Goal: Check status: Check status

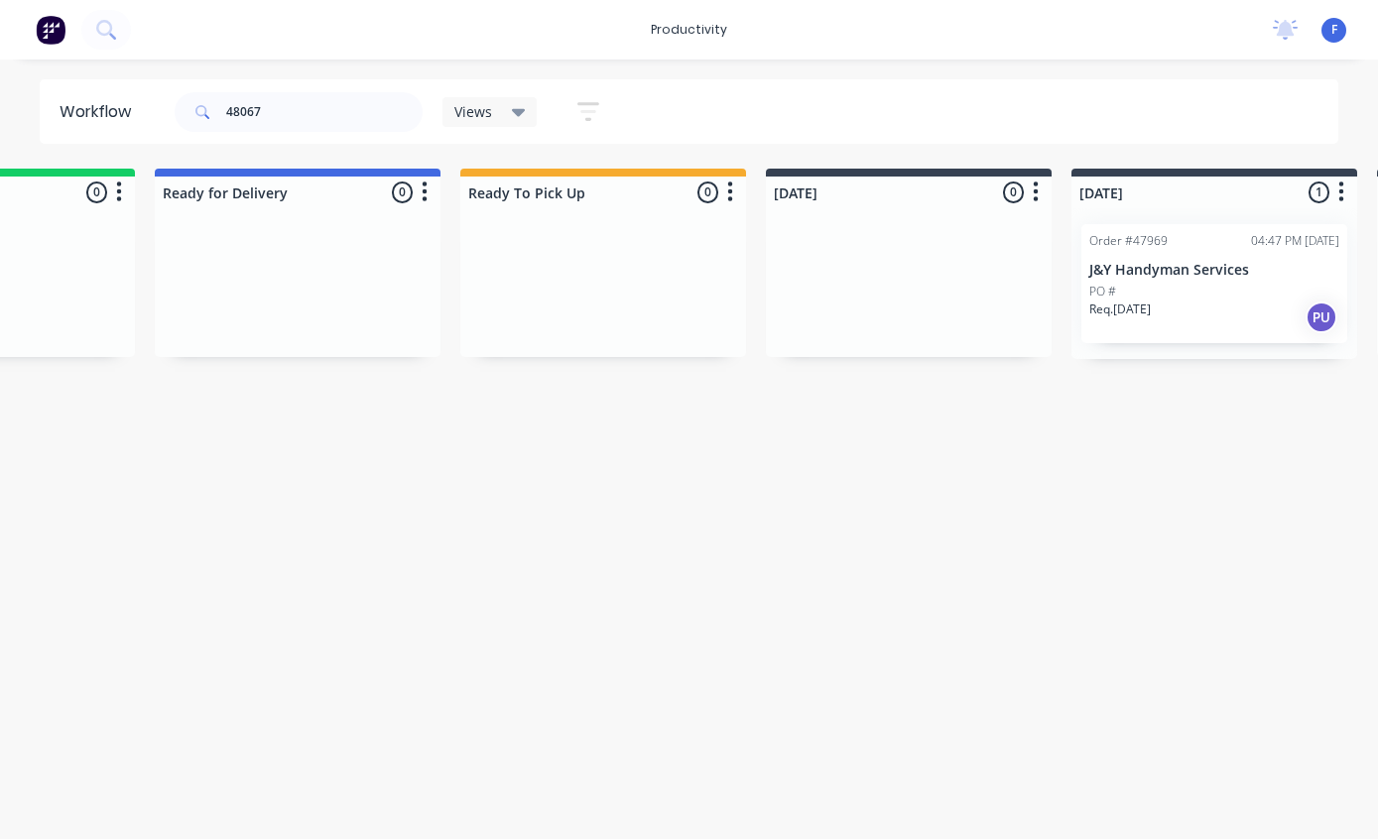
scroll to position [38, 0]
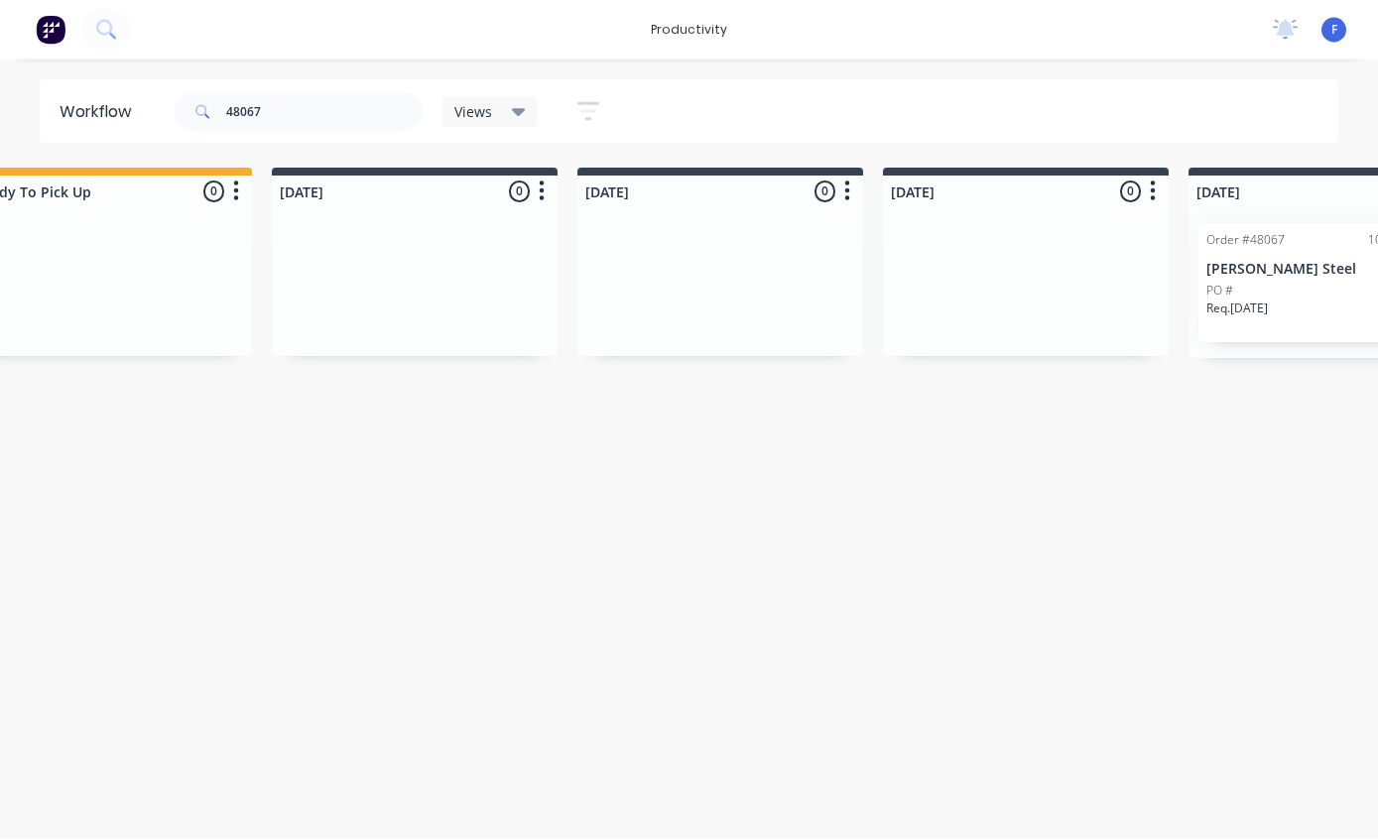
click at [1271, 283] on div "PO #" at bounding box center [1332, 292] width 250 height 18
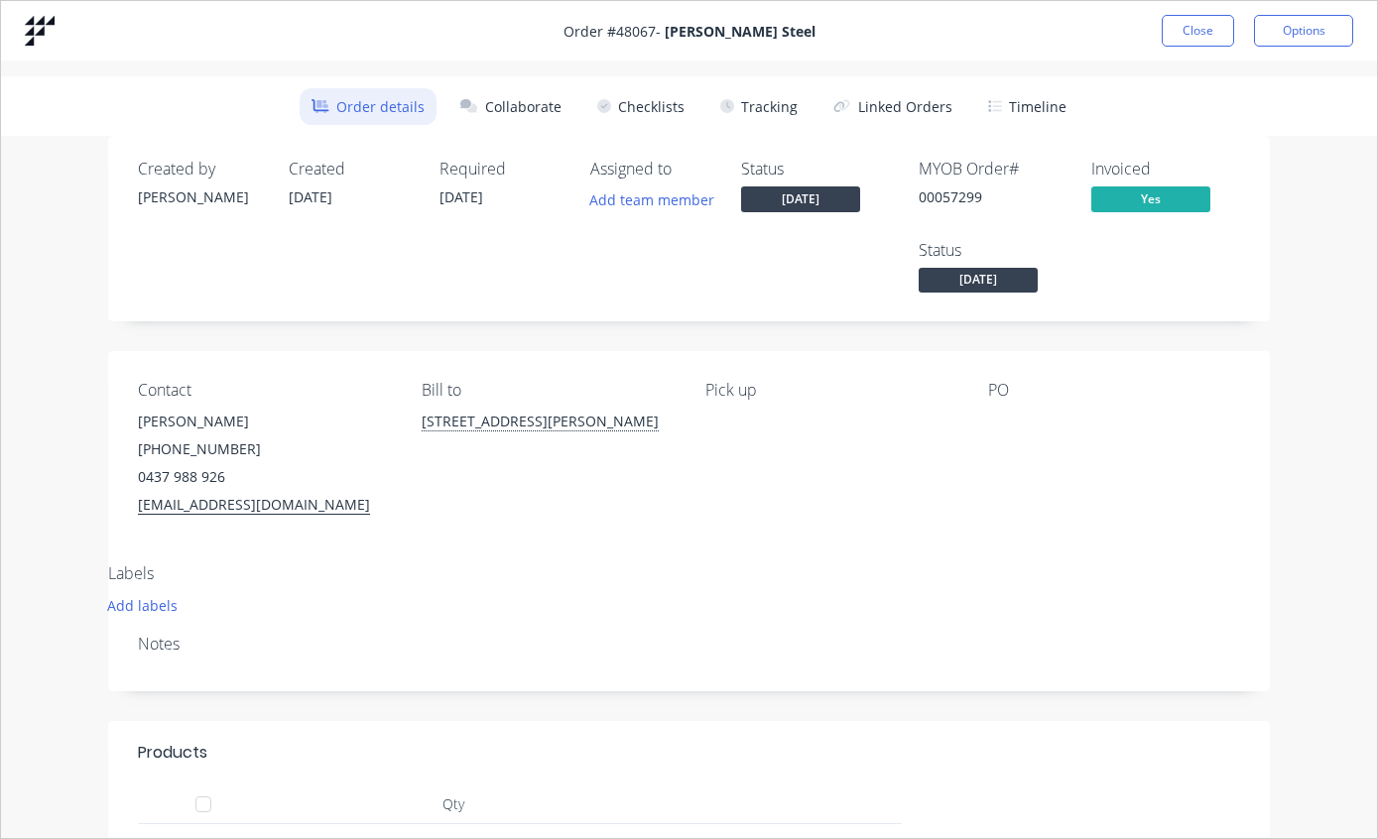
click at [759, 95] on button "Tracking" at bounding box center [759, 106] width 101 height 37
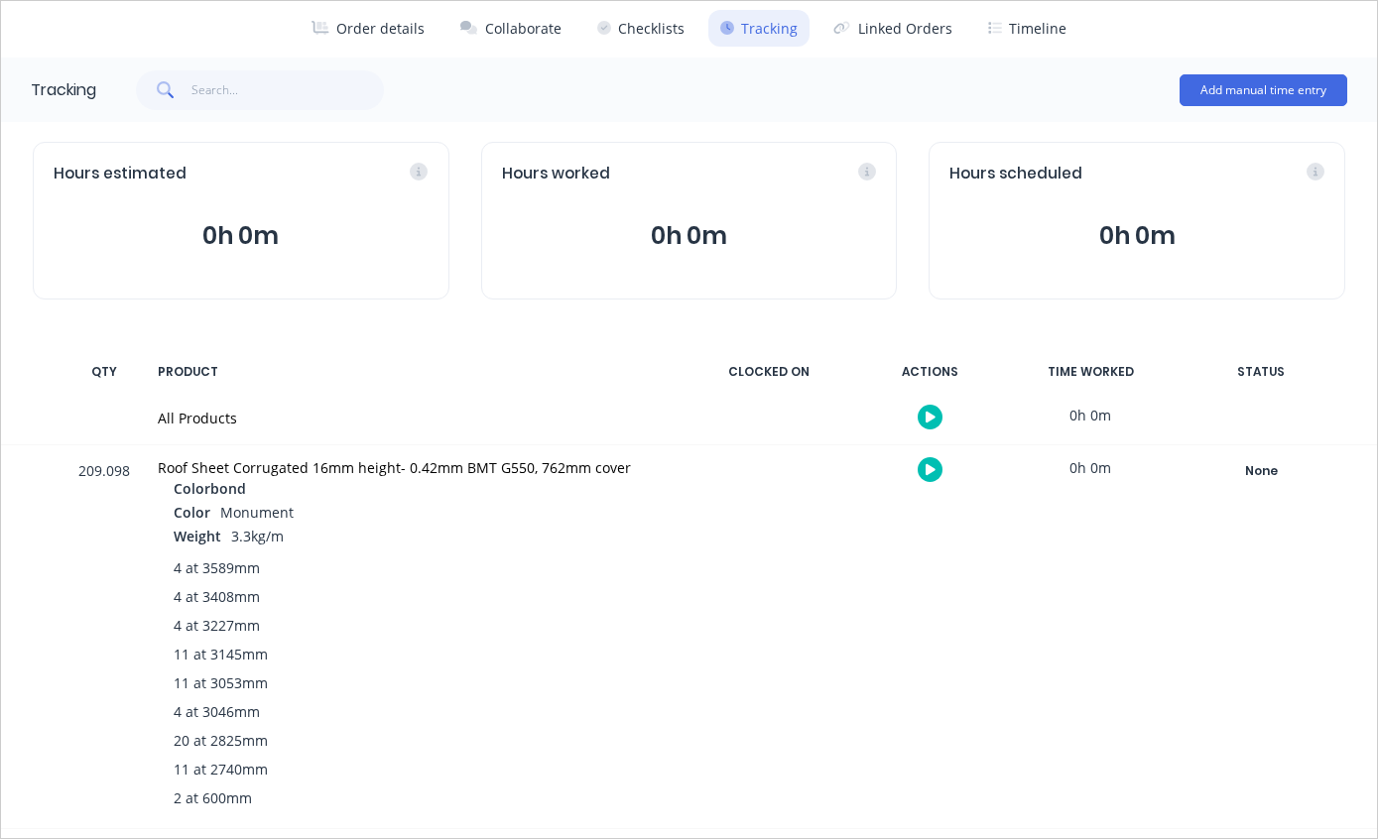
scroll to position [77, 0]
click at [1252, 470] on div "None" at bounding box center [1261, 472] width 143 height 26
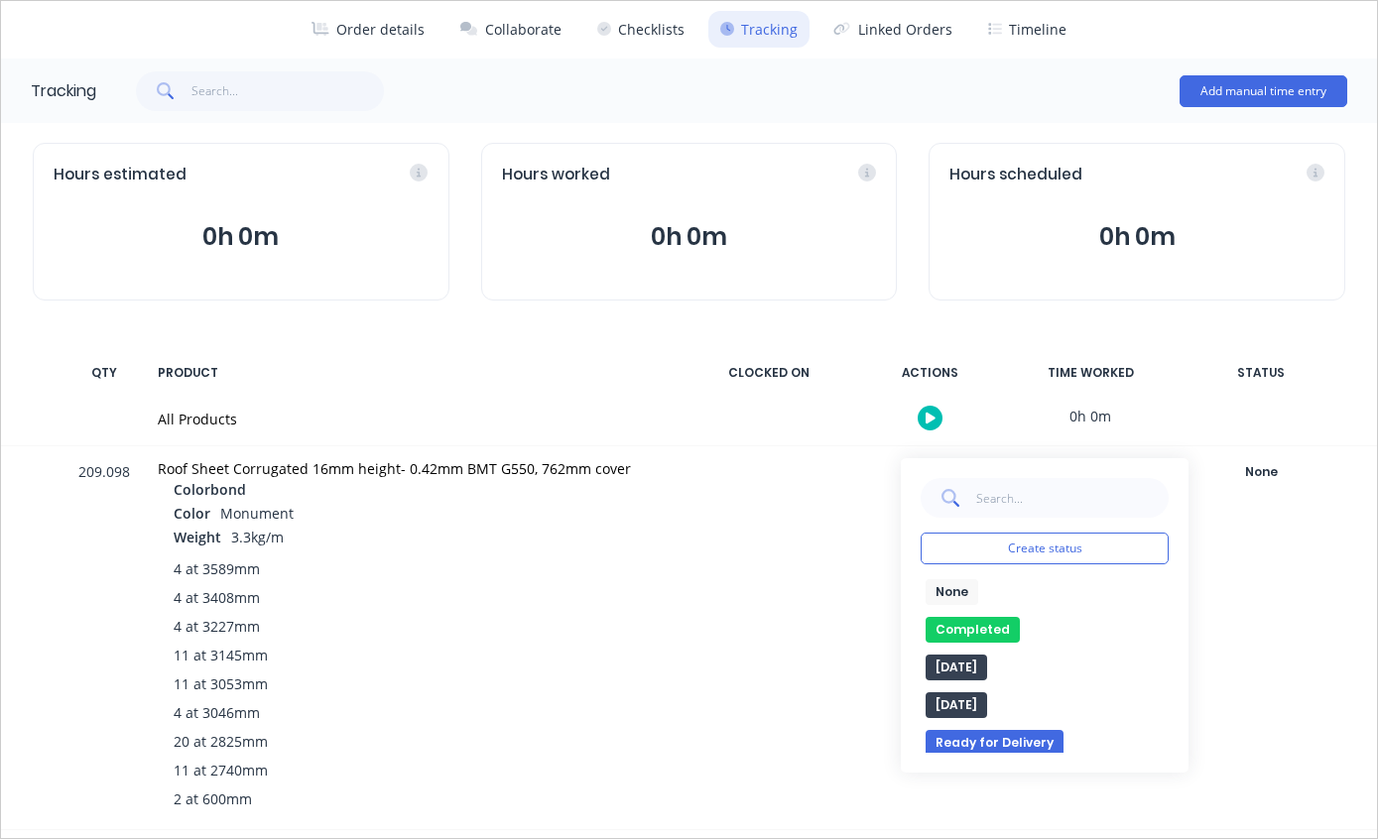
click at [965, 627] on button "Completed" at bounding box center [973, 630] width 94 height 26
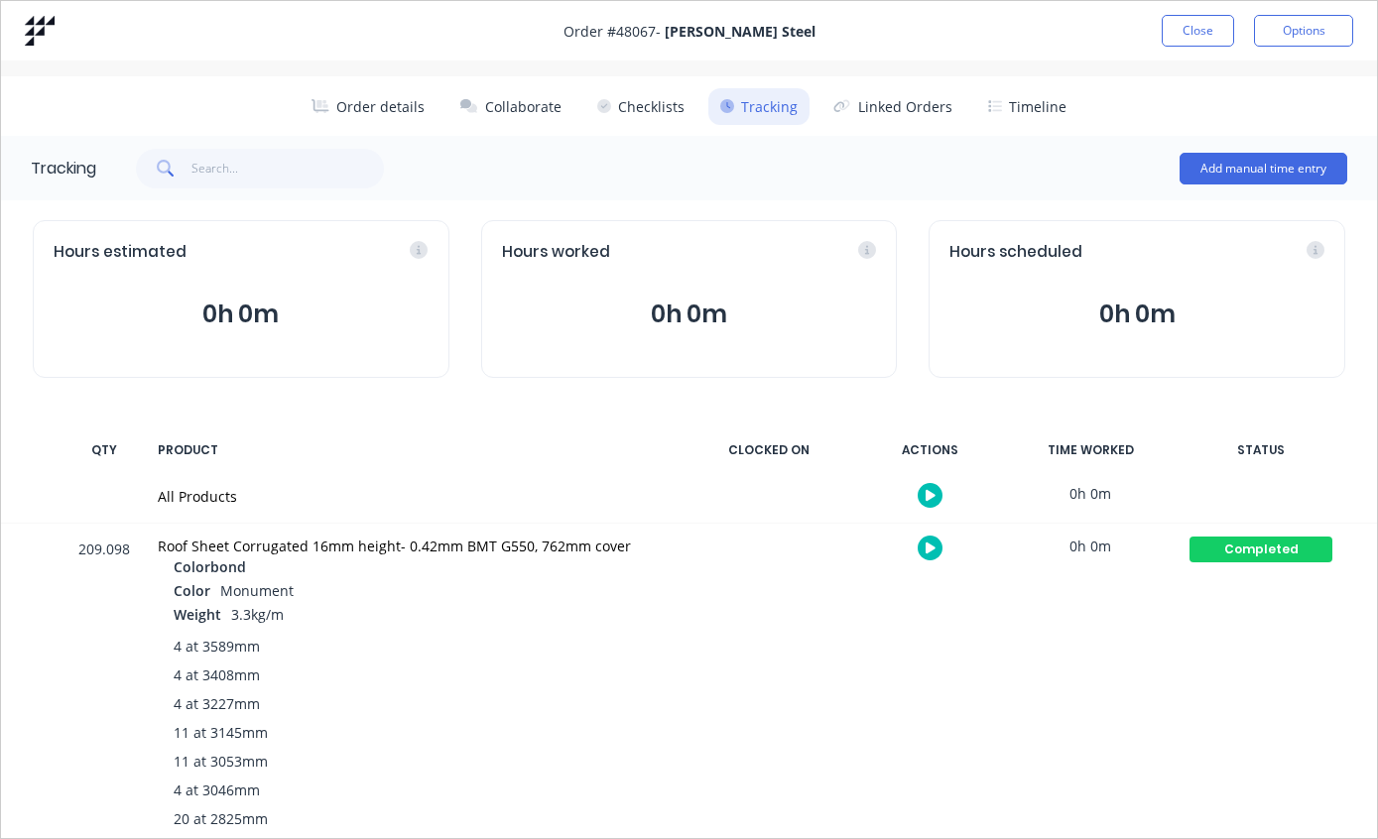
scroll to position [0, 0]
click at [1193, 30] on button "Close" at bounding box center [1198, 31] width 72 height 32
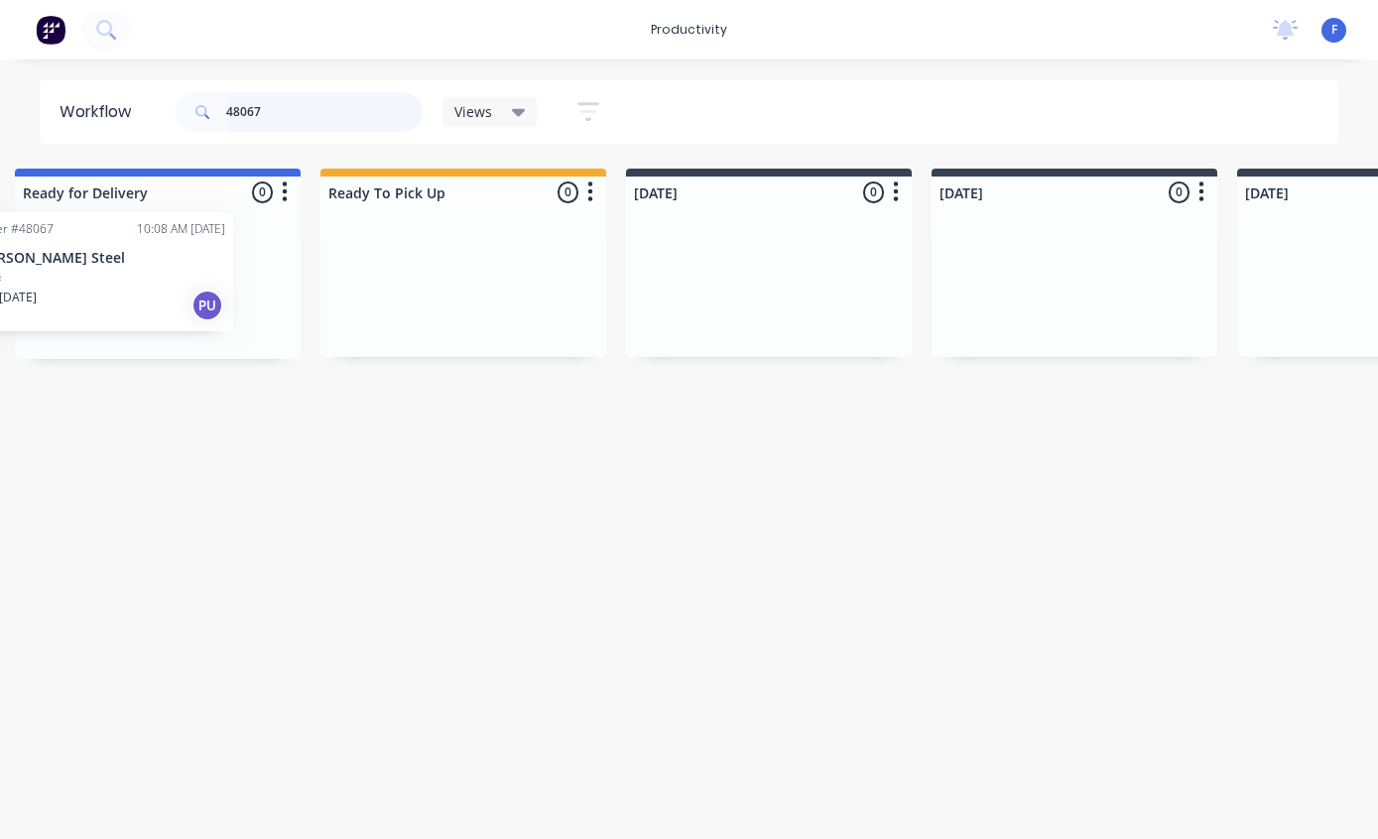
scroll to position [39, 304]
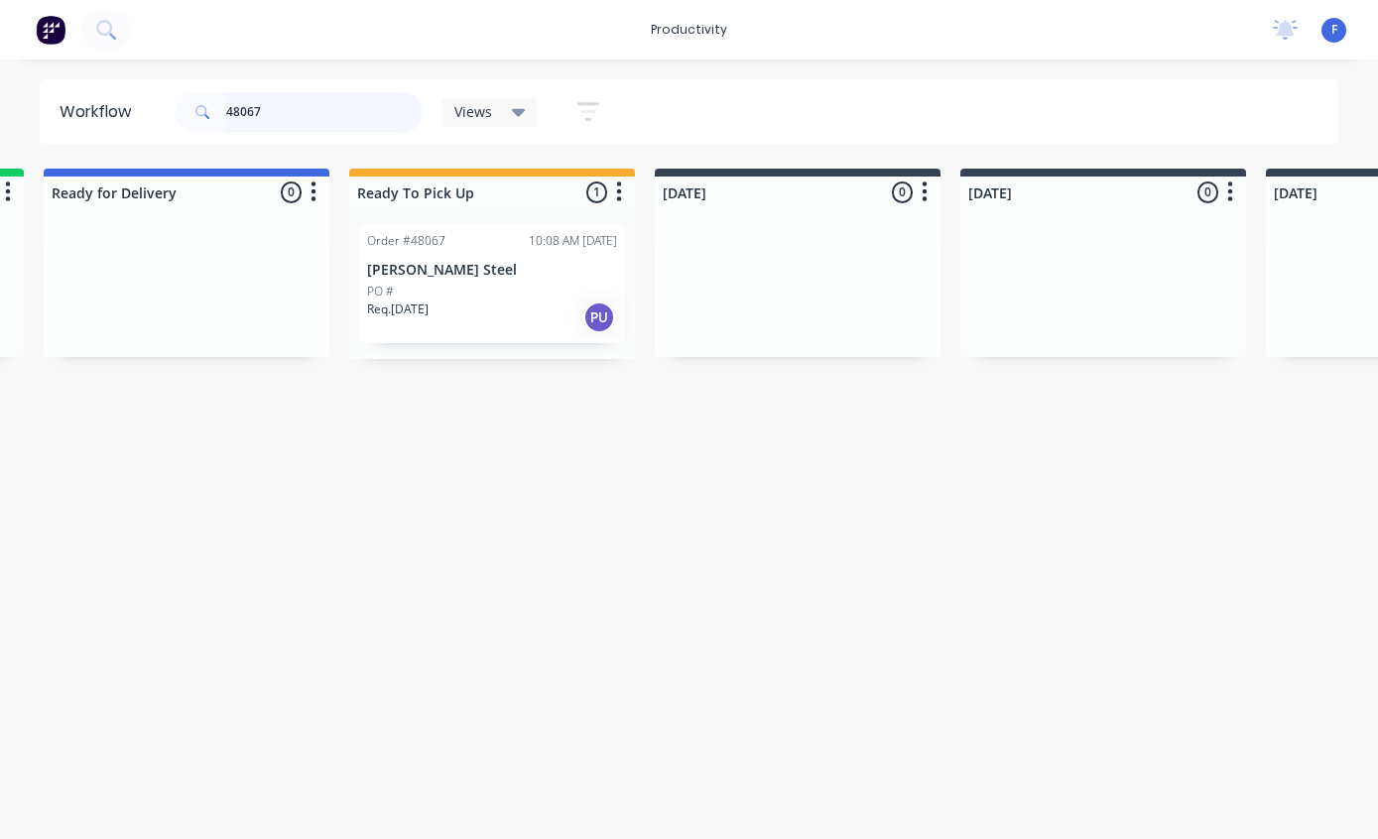
click at [345, 130] on input "48067" at bounding box center [324, 112] width 196 height 40
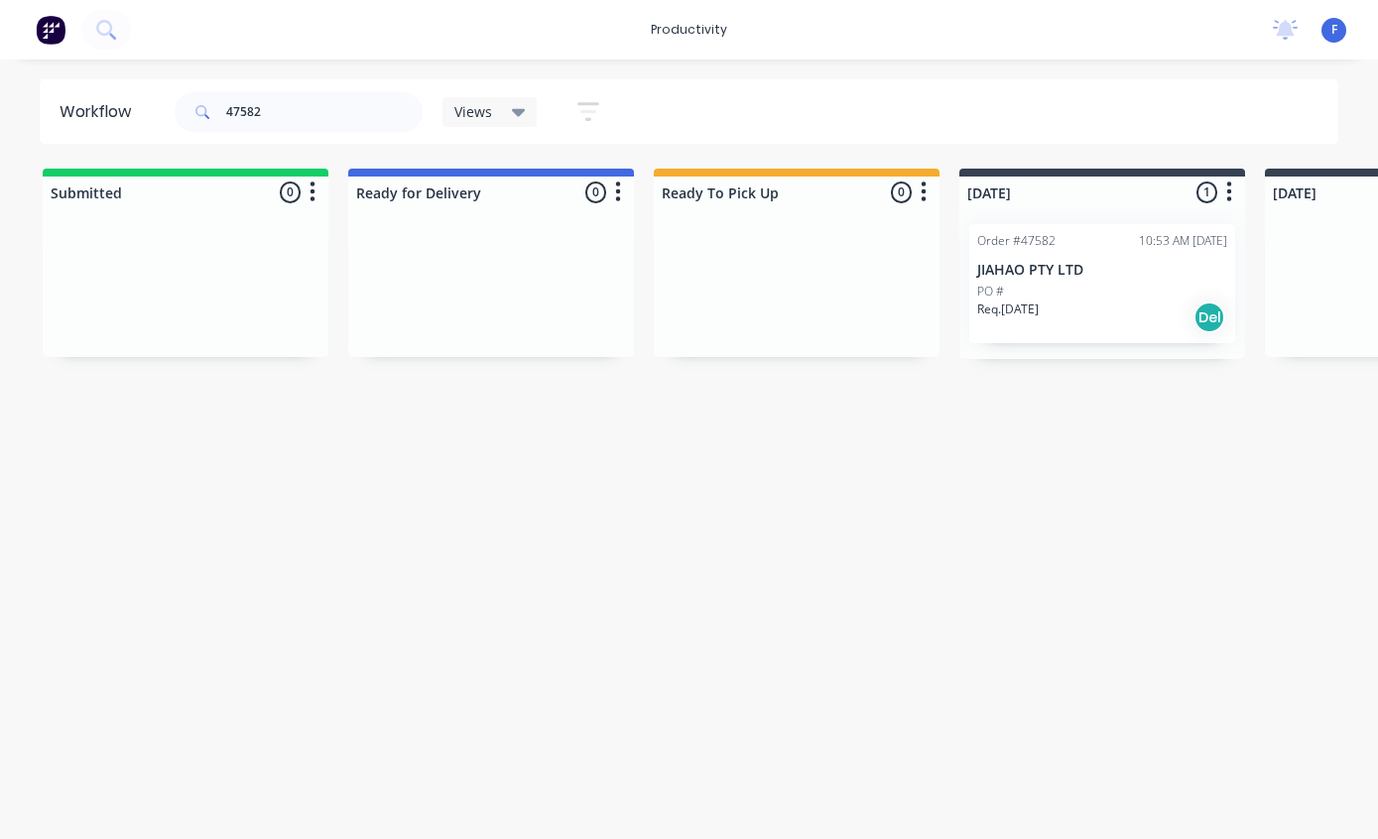
click at [1068, 283] on div "PO #" at bounding box center [1102, 292] width 250 height 18
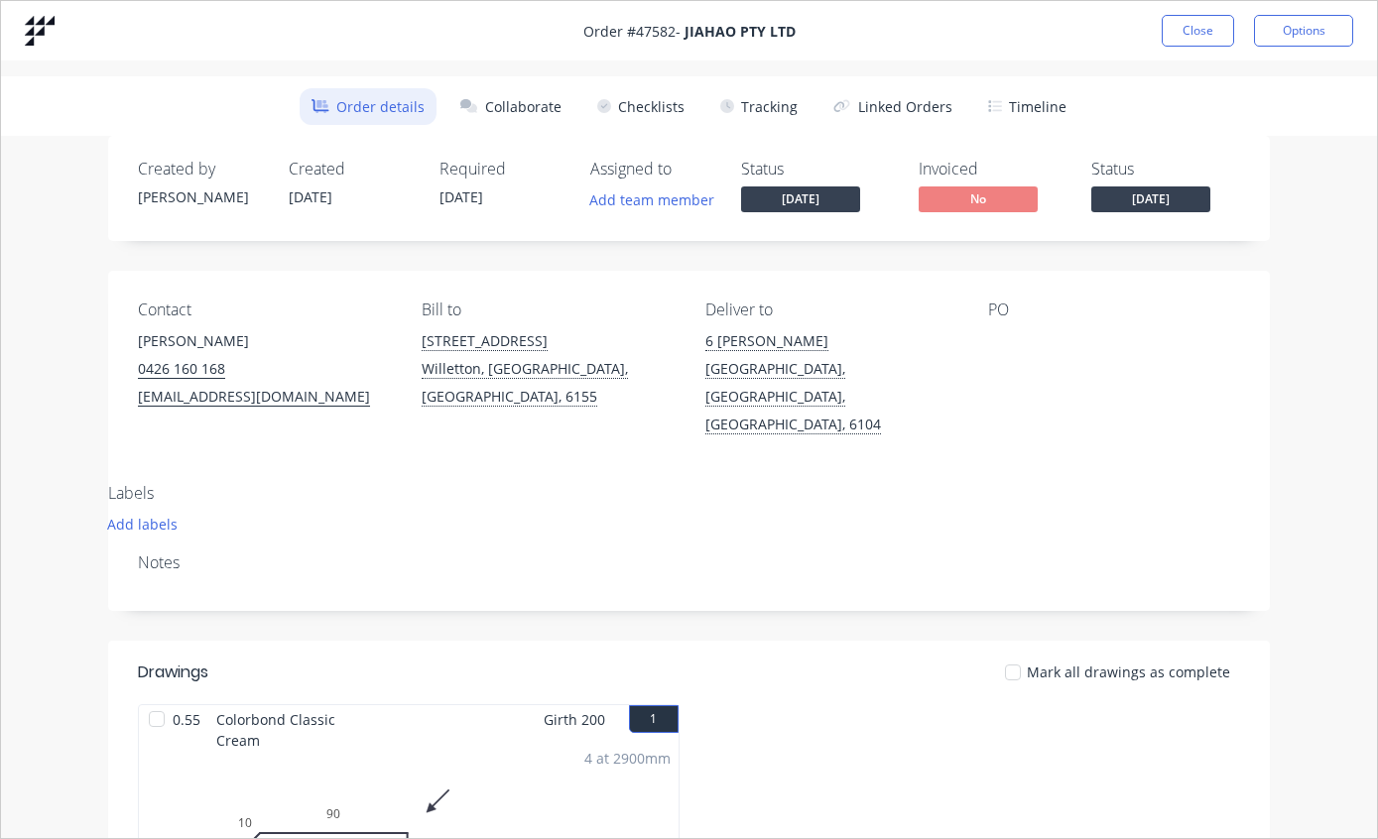
click at [765, 121] on button "Tracking" at bounding box center [759, 106] width 101 height 37
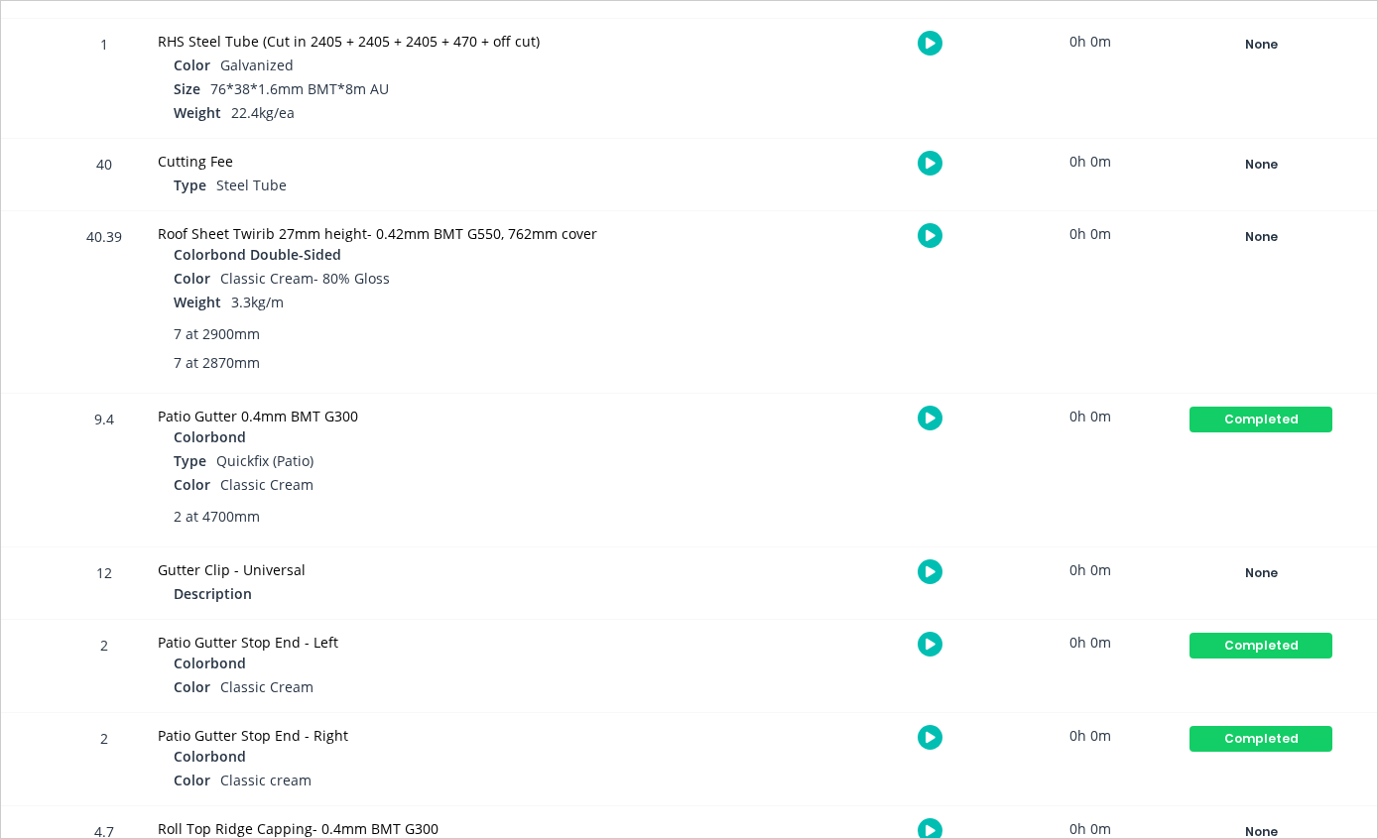
scroll to position [2155, 0]
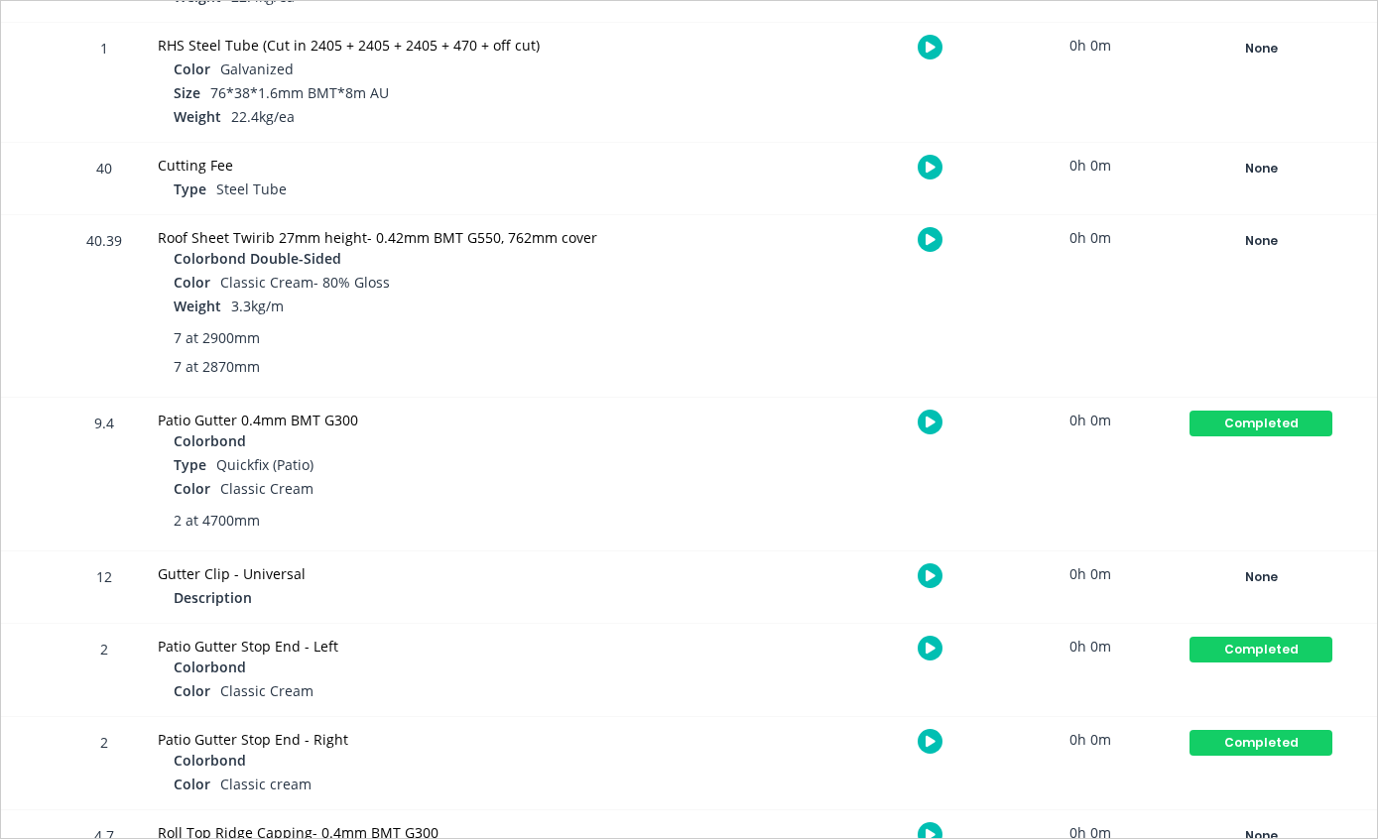
click at [1249, 245] on div "None" at bounding box center [1261, 241] width 143 height 26
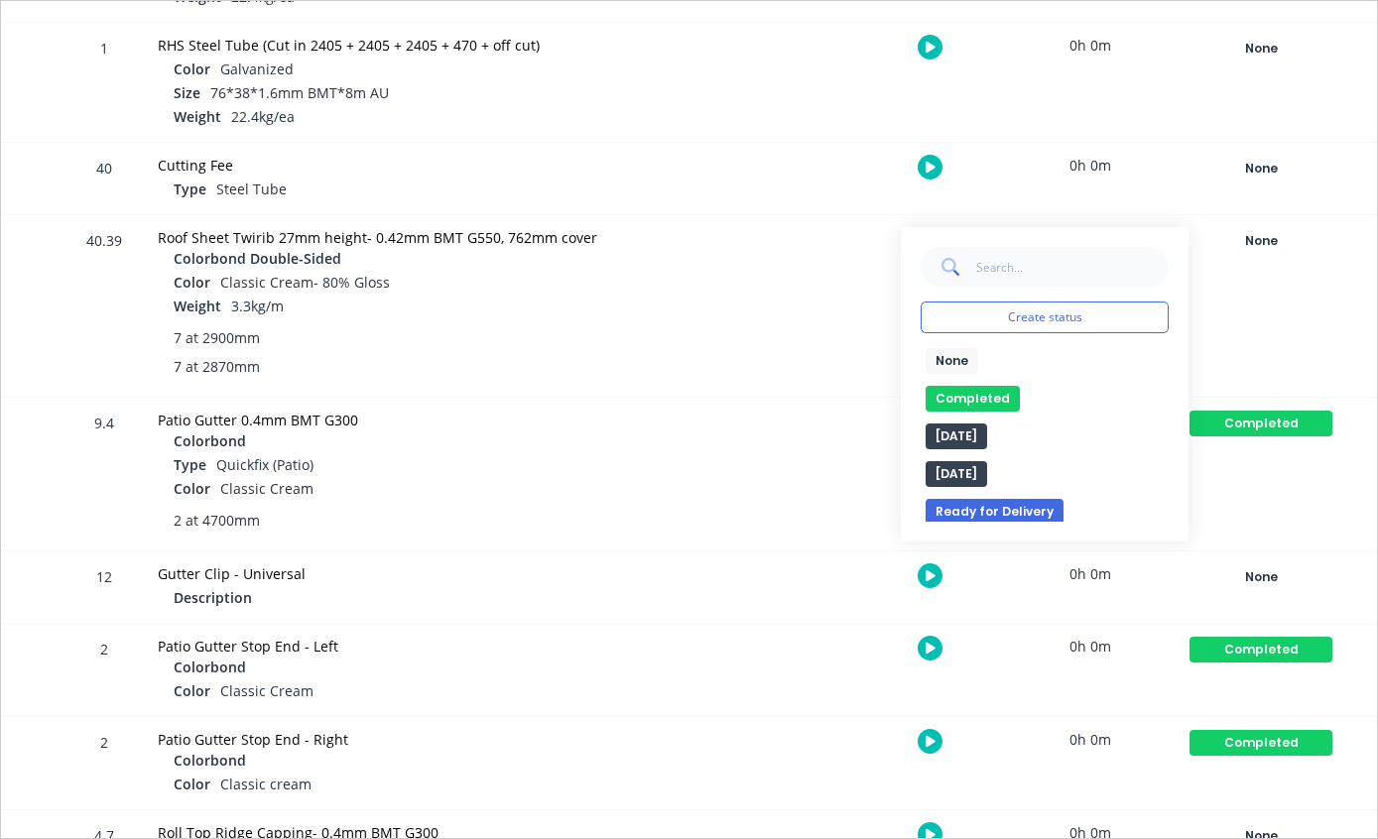
click at [962, 408] on button "Completed" at bounding box center [973, 399] width 94 height 26
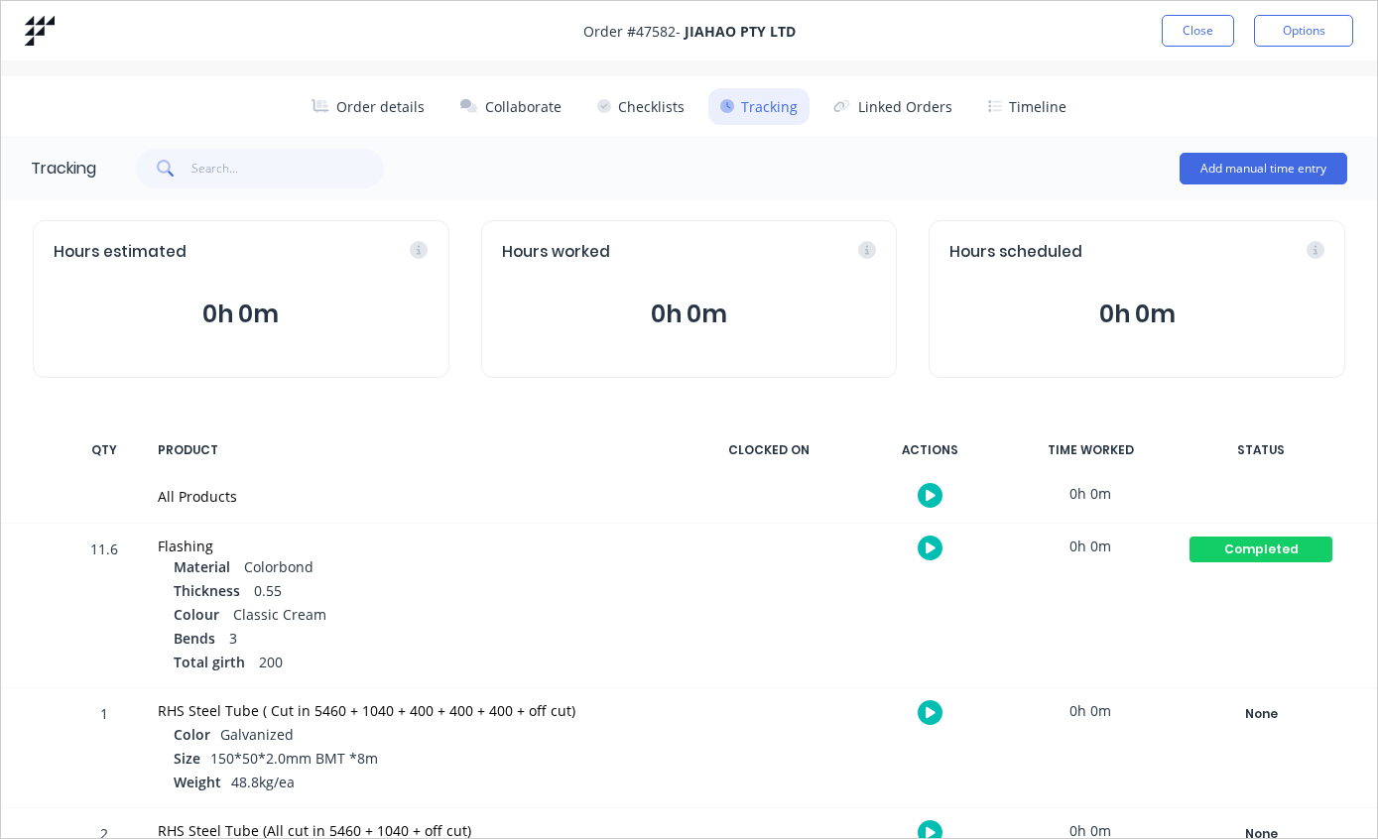
scroll to position [0, 0]
click at [1197, 34] on button "Close" at bounding box center [1198, 31] width 72 height 32
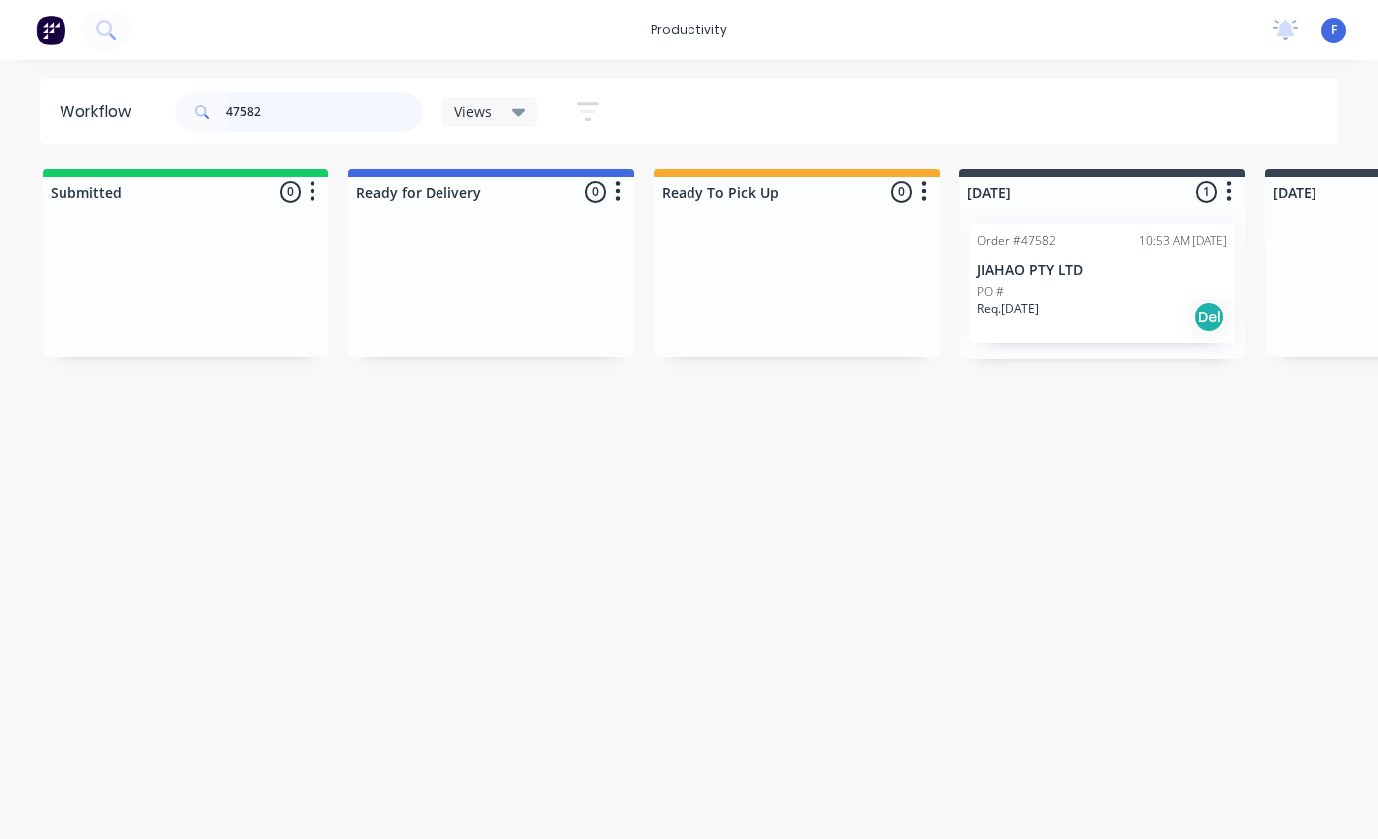
click at [303, 118] on input "47582" at bounding box center [324, 112] width 196 height 40
type input "4"
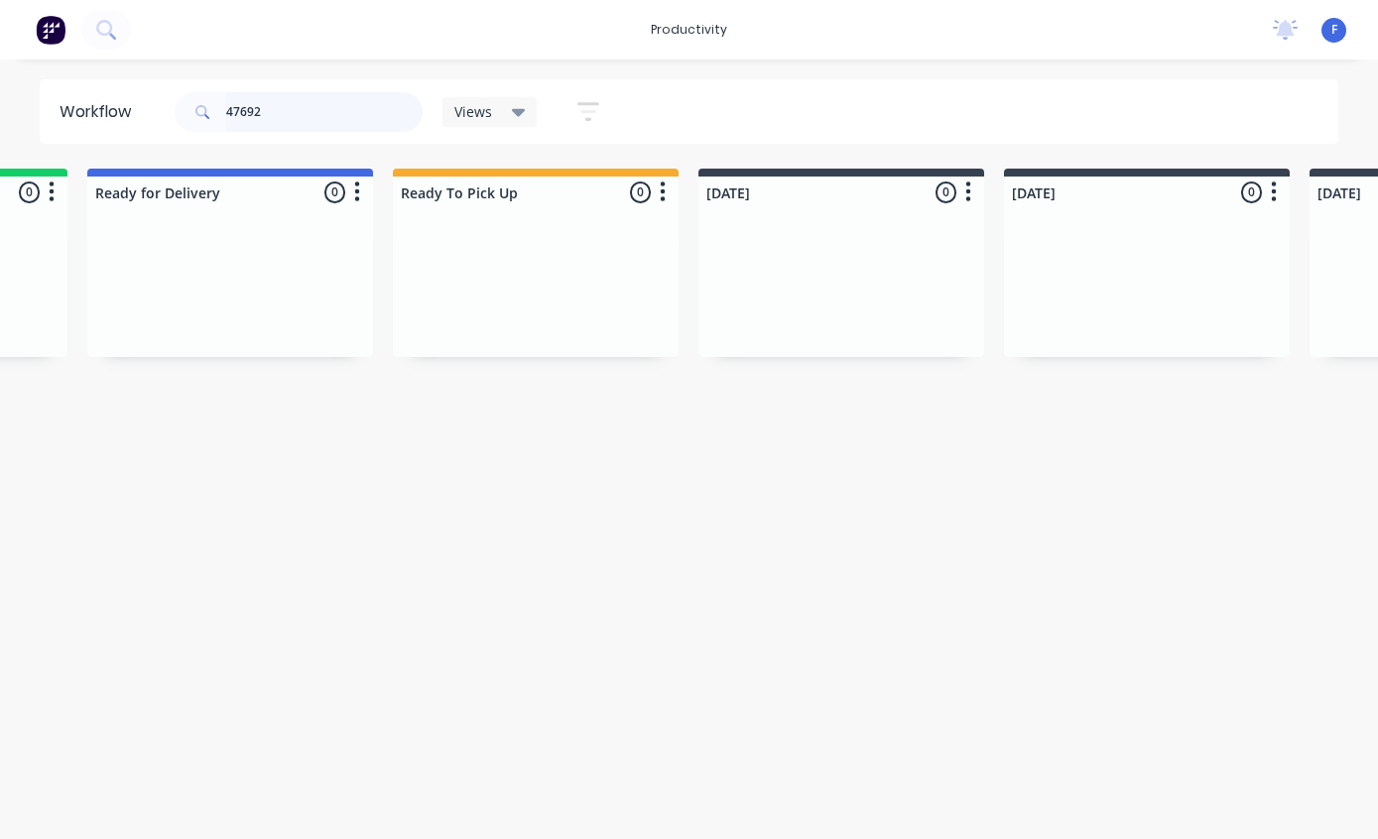
scroll to position [39, 0]
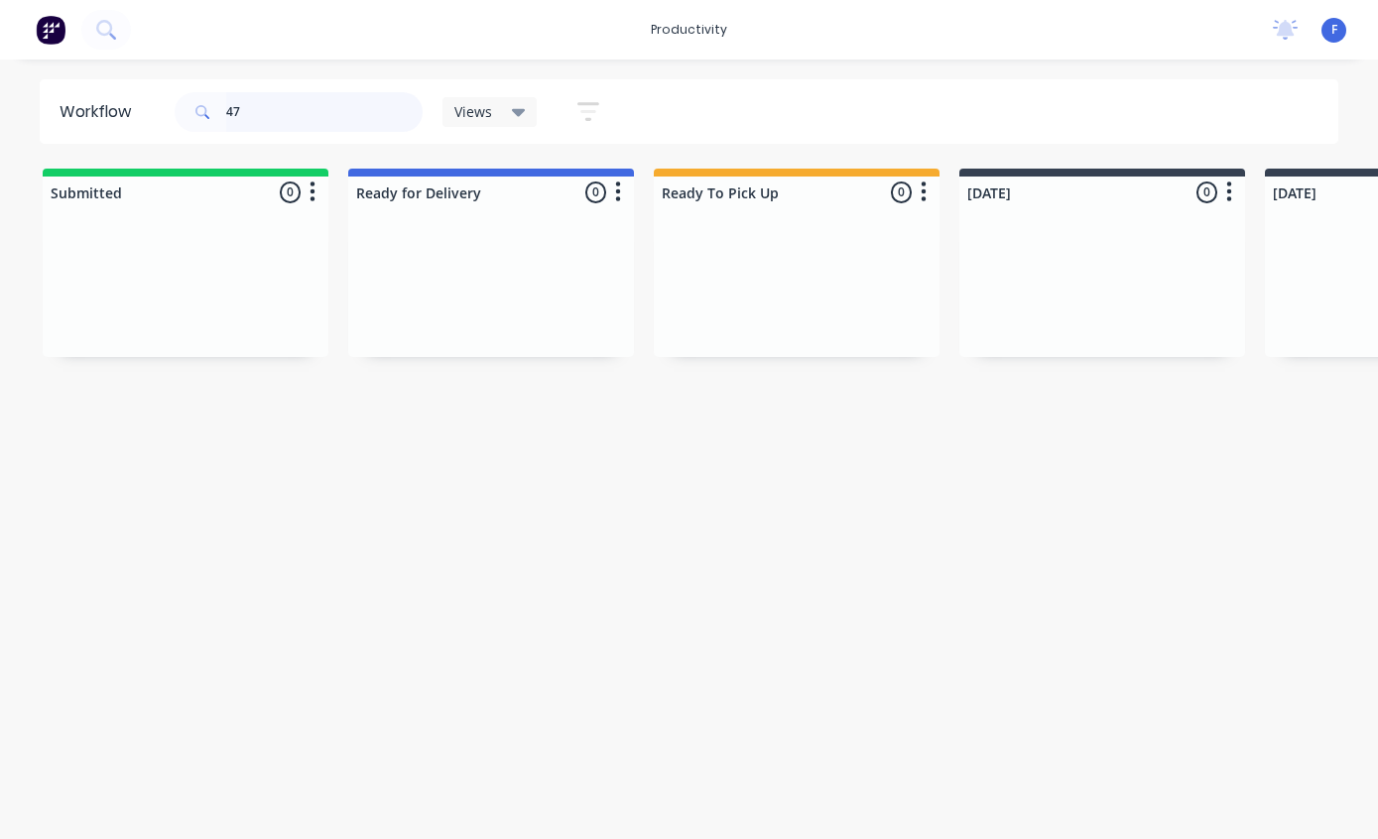
type input "4"
type input "47692"
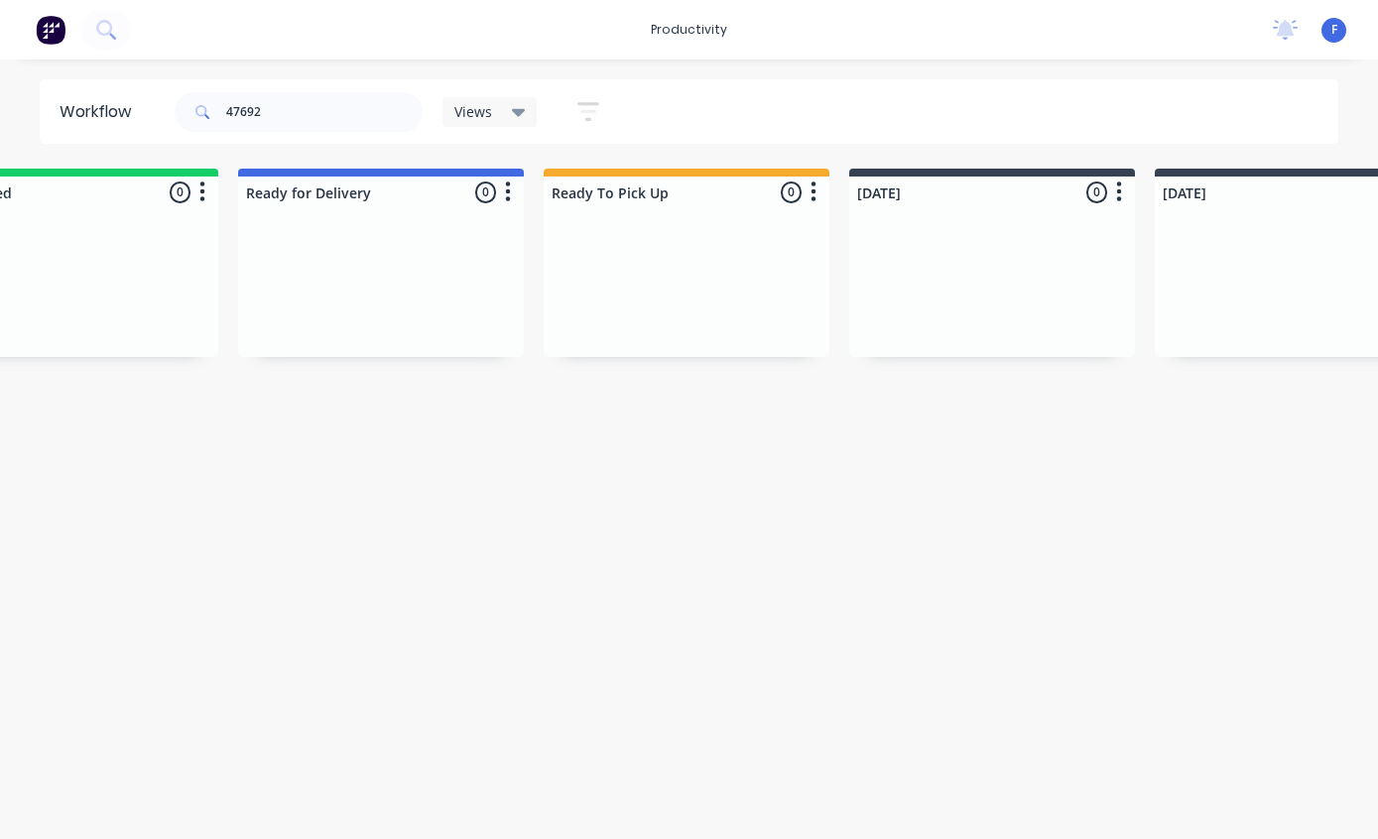
scroll to position [0, 0]
